Goal: Find specific page/section: Find specific page/section

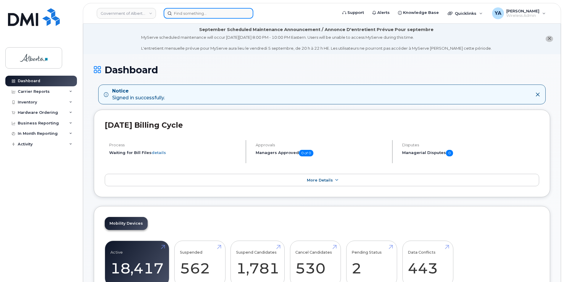
click at [179, 16] on input at bounding box center [209, 13] width 90 height 11
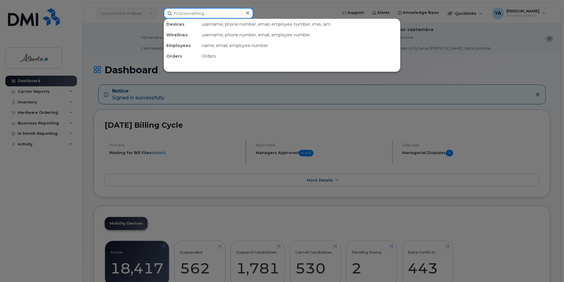
paste input "7802644901"
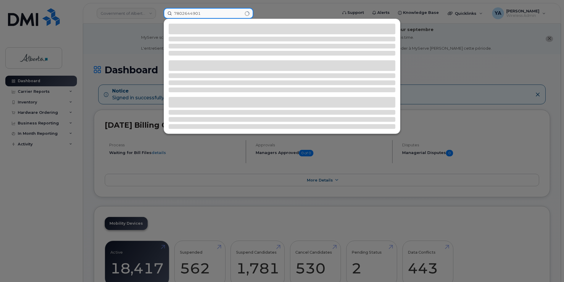
type input "7802644901"
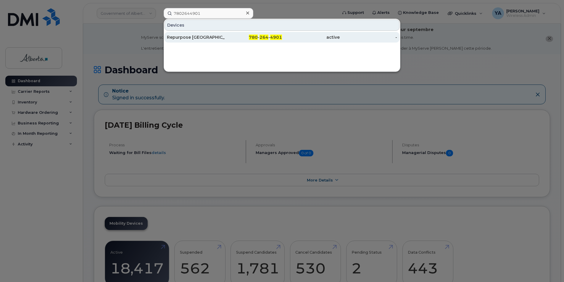
click at [192, 38] on div "Repurpose [GEOGRAPHIC_DATA]" at bounding box center [196, 37] width 58 height 6
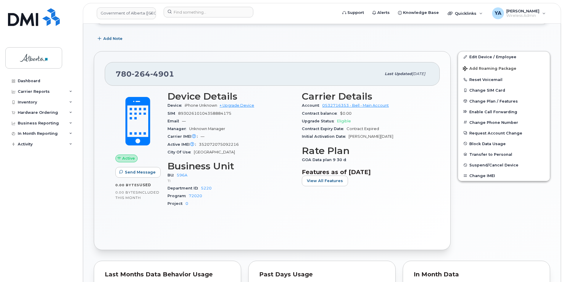
scroll to position [118, 0]
